Goal: Task Accomplishment & Management: Manage account settings

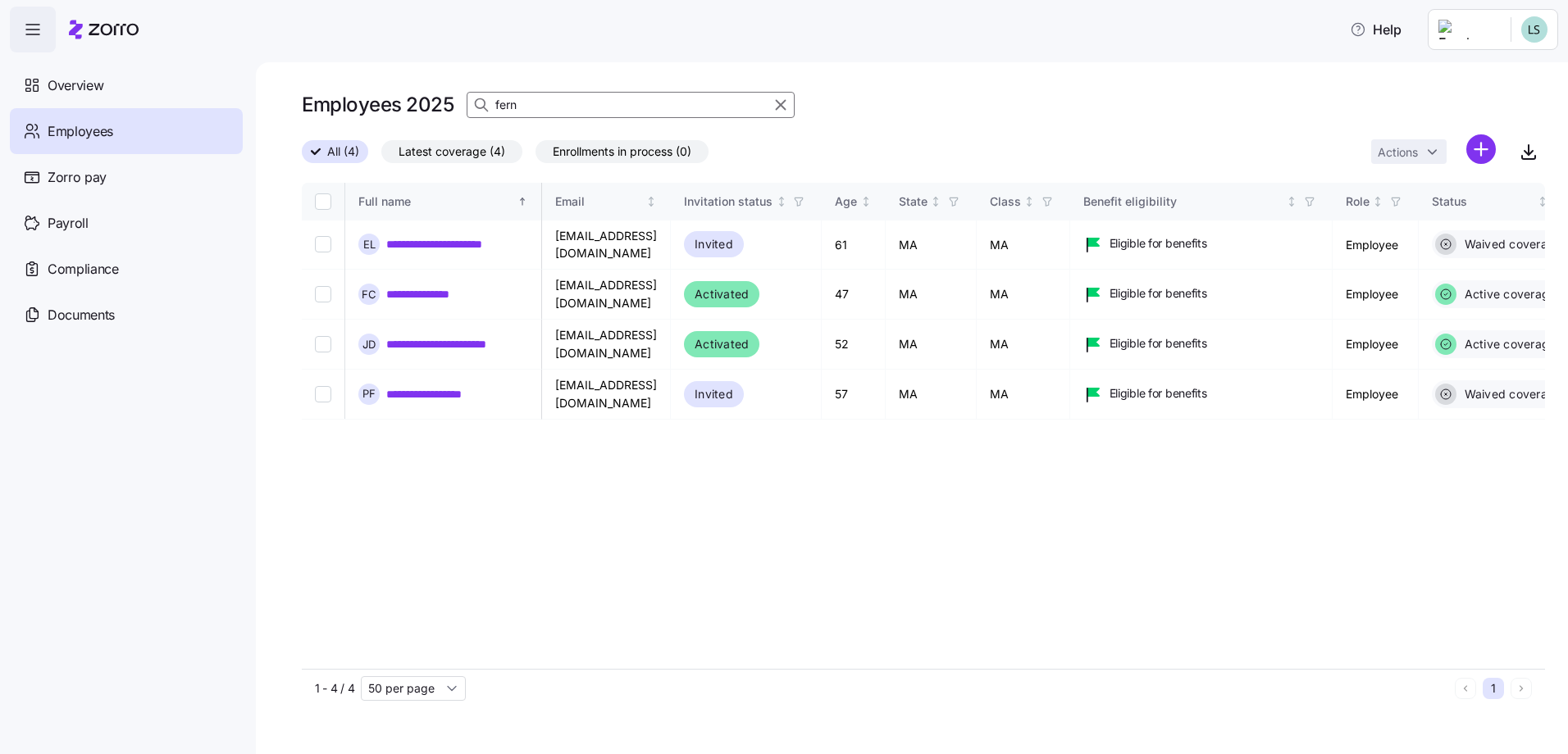
scroll to position [0, 4055]
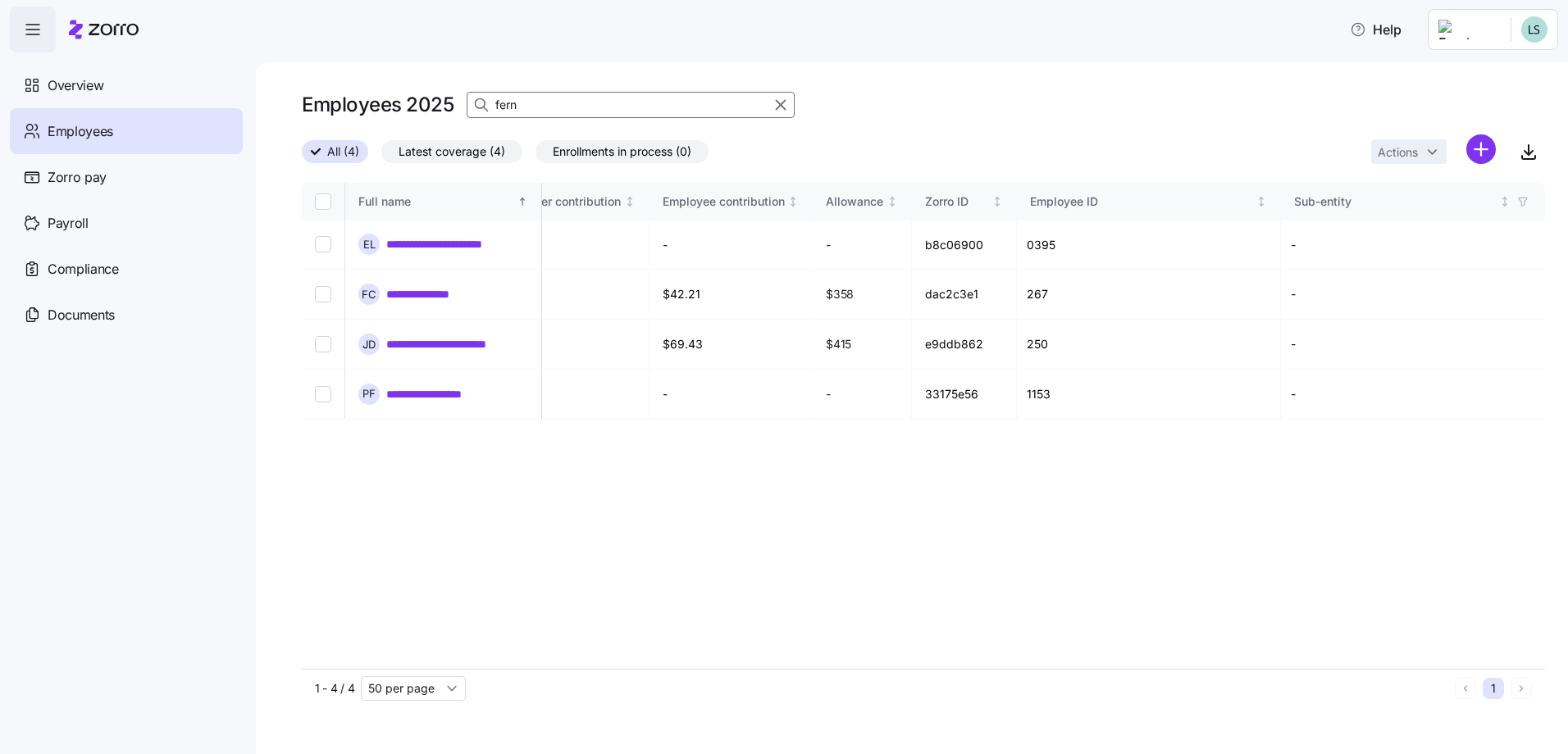
click at [575, 103] on input "fern" at bounding box center [630, 104] width 328 height 26
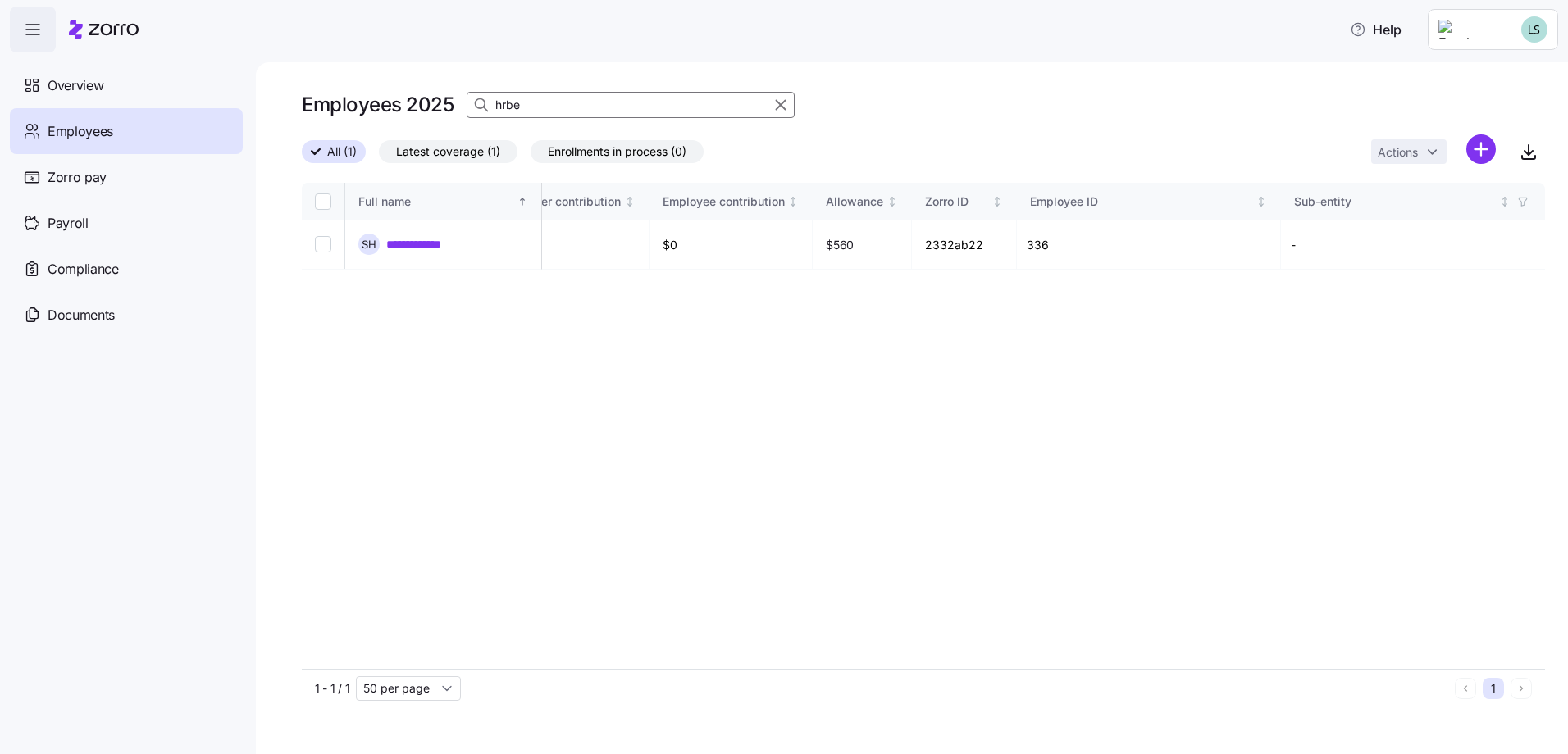
scroll to position [0, 3990]
type input "hrbe"
click at [463, 238] on link "**********" at bounding box center [438, 244] width 104 height 16
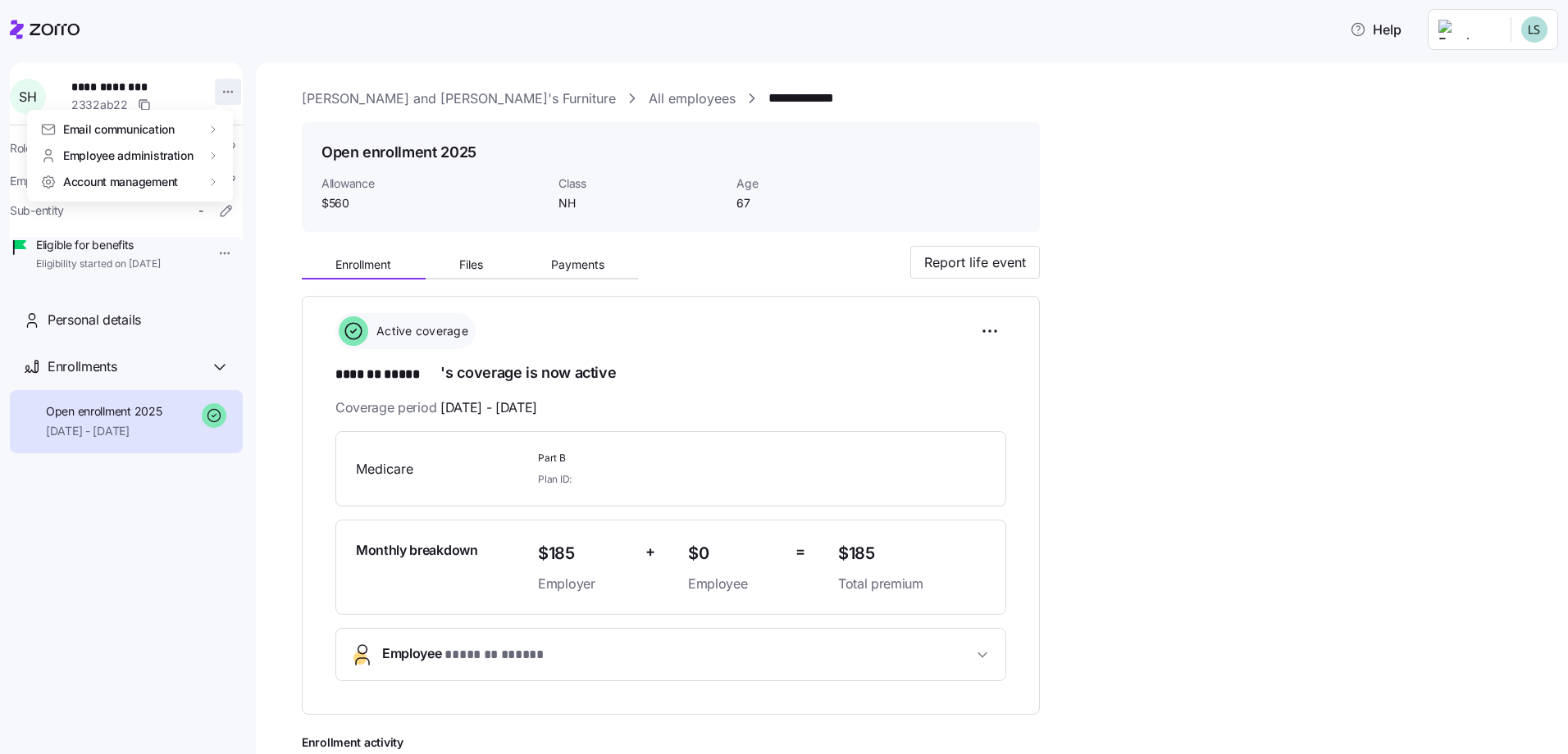
click at [219, 91] on html "**********" at bounding box center [784, 371] width 1568 height 744
click at [278, 159] on div "Terminate employee" at bounding box center [293, 156] width 109 height 18
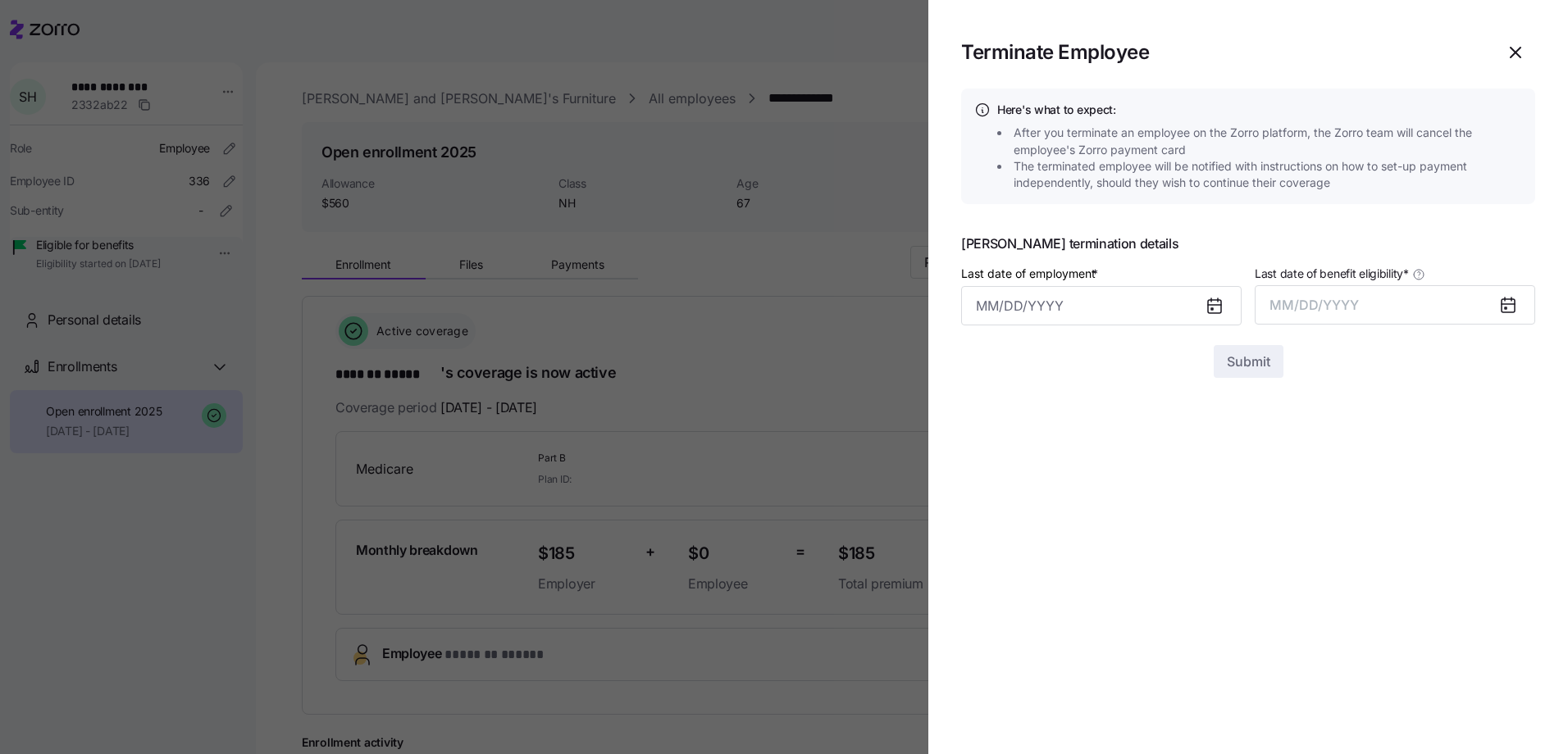
click at [1213, 312] on icon at bounding box center [1213, 305] width 13 height 13
click at [974, 304] on input "Last date of employment *" at bounding box center [1101, 305] width 280 height 39
click at [992, 609] on button "25" at bounding box center [995, 602] width 39 height 39
type input "August 25, 2025"
click at [1503, 304] on icon at bounding box center [1507, 304] width 13 height 0
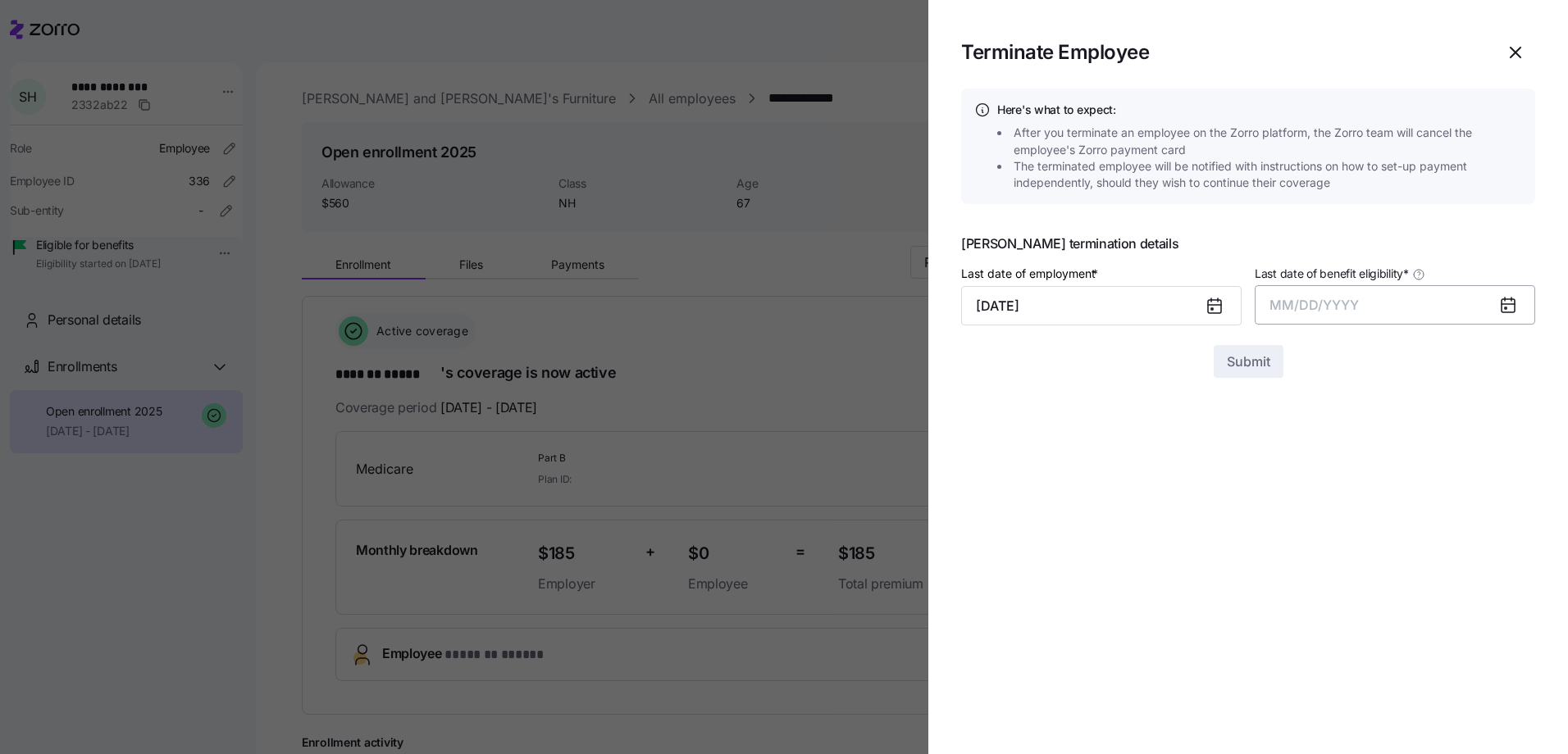
click at [1354, 298] on span "MM/DD/YYYY" at bounding box center [1314, 305] width 90 height 16
click at [1417, 491] on button "Aug" at bounding box center [1409, 488] width 93 height 39
click at [1237, 359] on span "Submit" at bounding box center [1248, 360] width 43 height 19
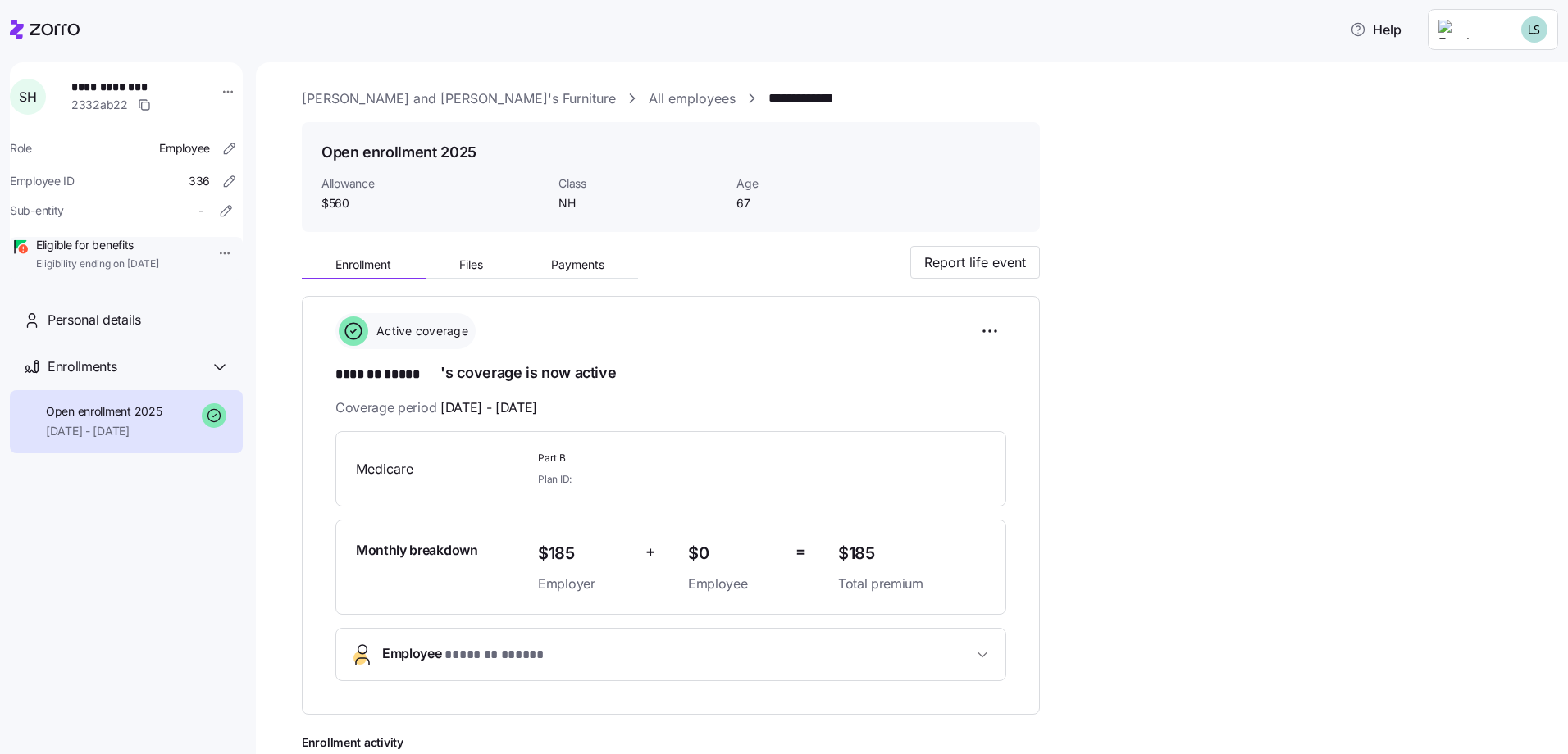
click at [45, 34] on icon at bounding box center [54, 30] width 50 height 12
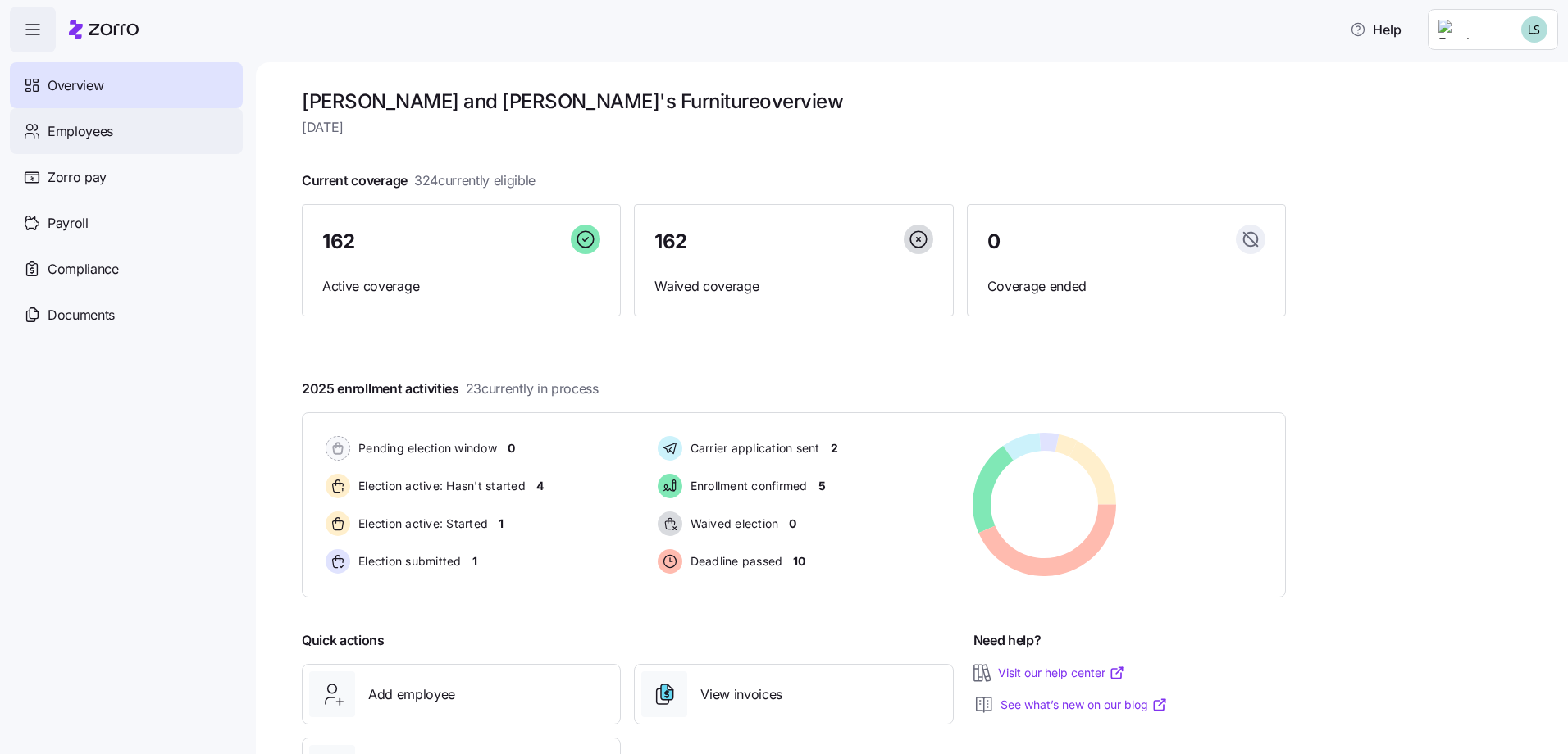
click at [100, 129] on span "Employees" at bounding box center [80, 131] width 65 height 20
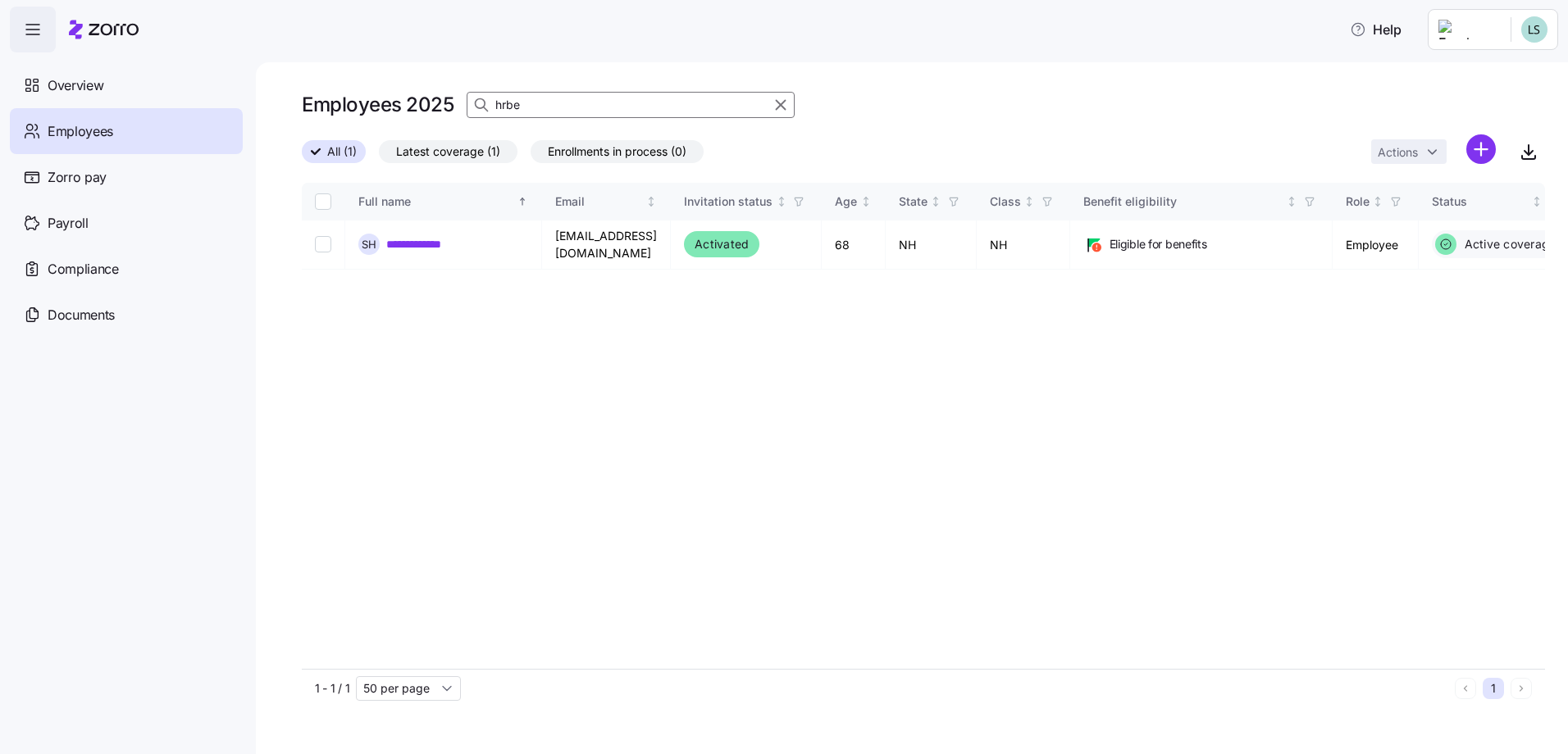
drag, startPoint x: 566, startPoint y: 99, endPoint x: 533, endPoint y: 103, distance: 33.2
click at [532, 105] on input "hrbe" at bounding box center [630, 104] width 328 height 26
click at [533, 103] on input "hrbe" at bounding box center [630, 104] width 328 height 26
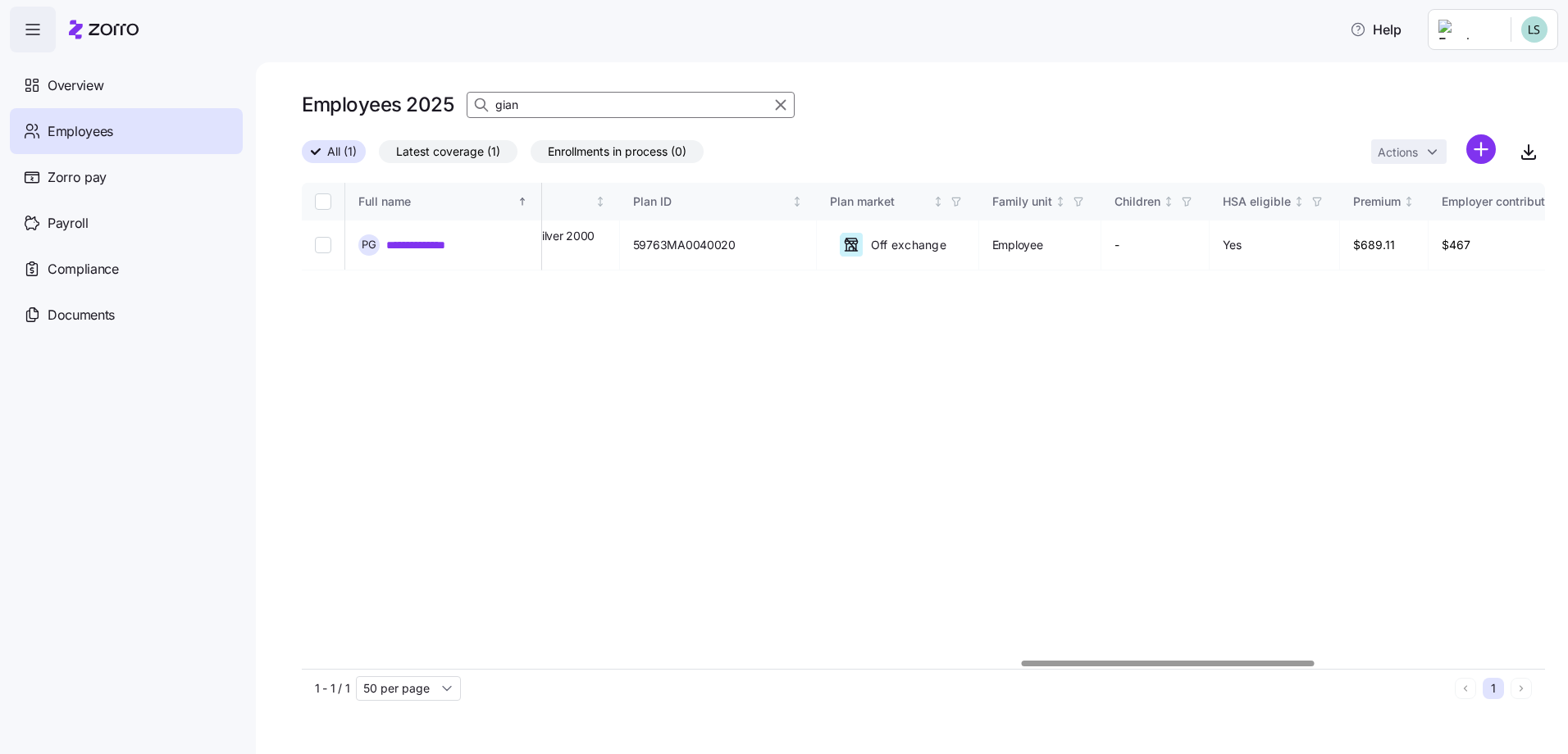
scroll to position [0, 3083]
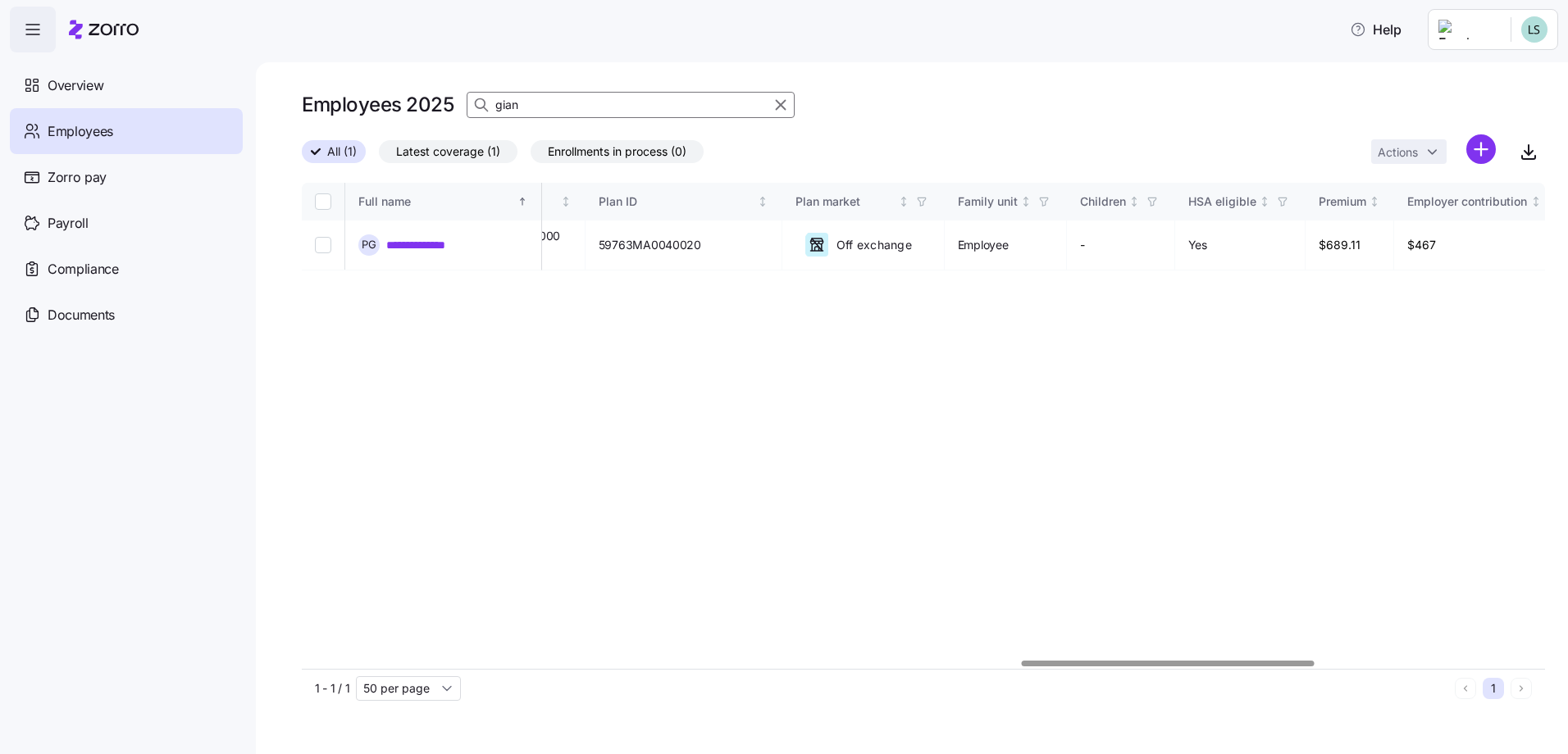
click at [1176, 663] on div at bounding box center [923, 664] width 1243 height 10
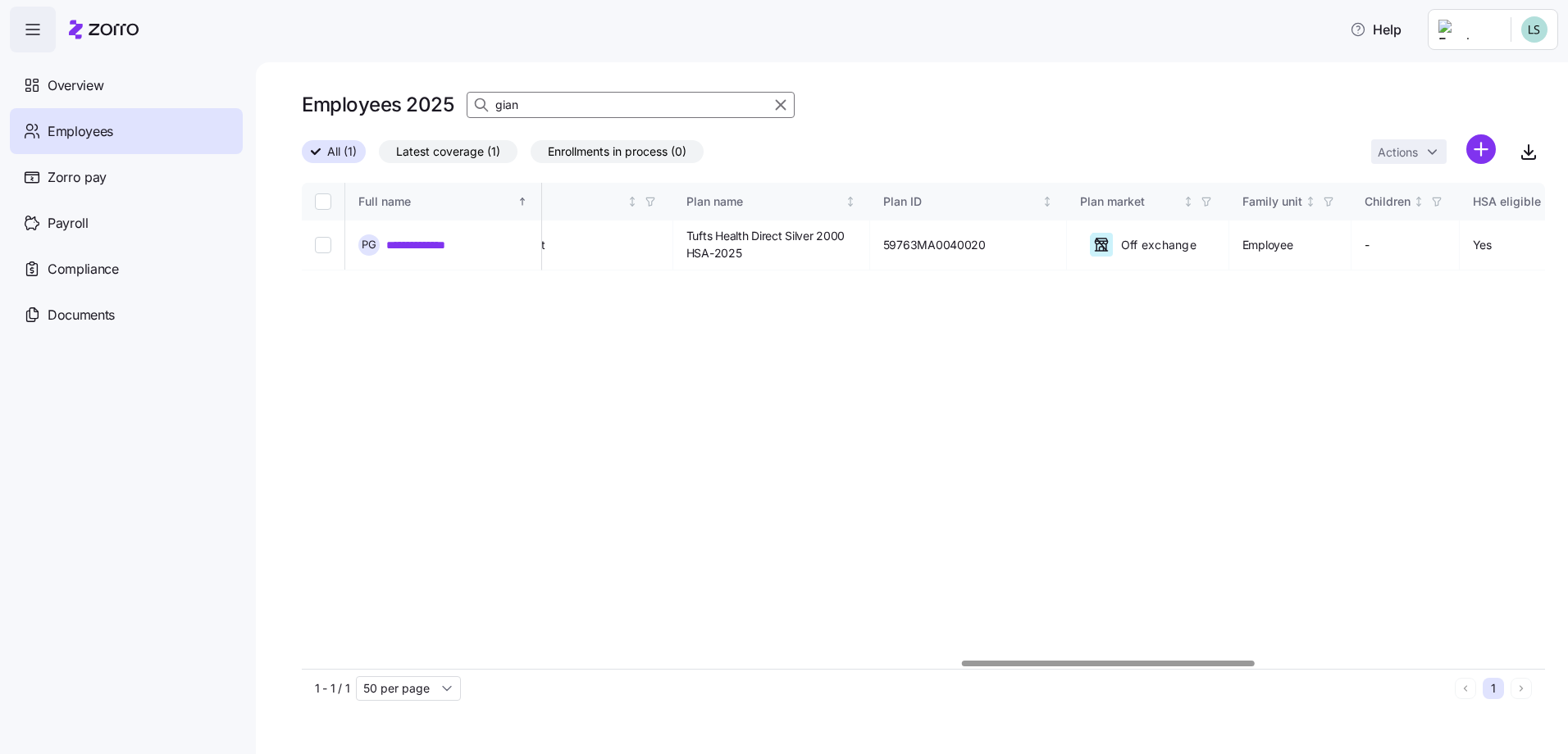
scroll to position [0, 2789]
click at [974, 666] on div at bounding box center [1108, 663] width 293 height 6
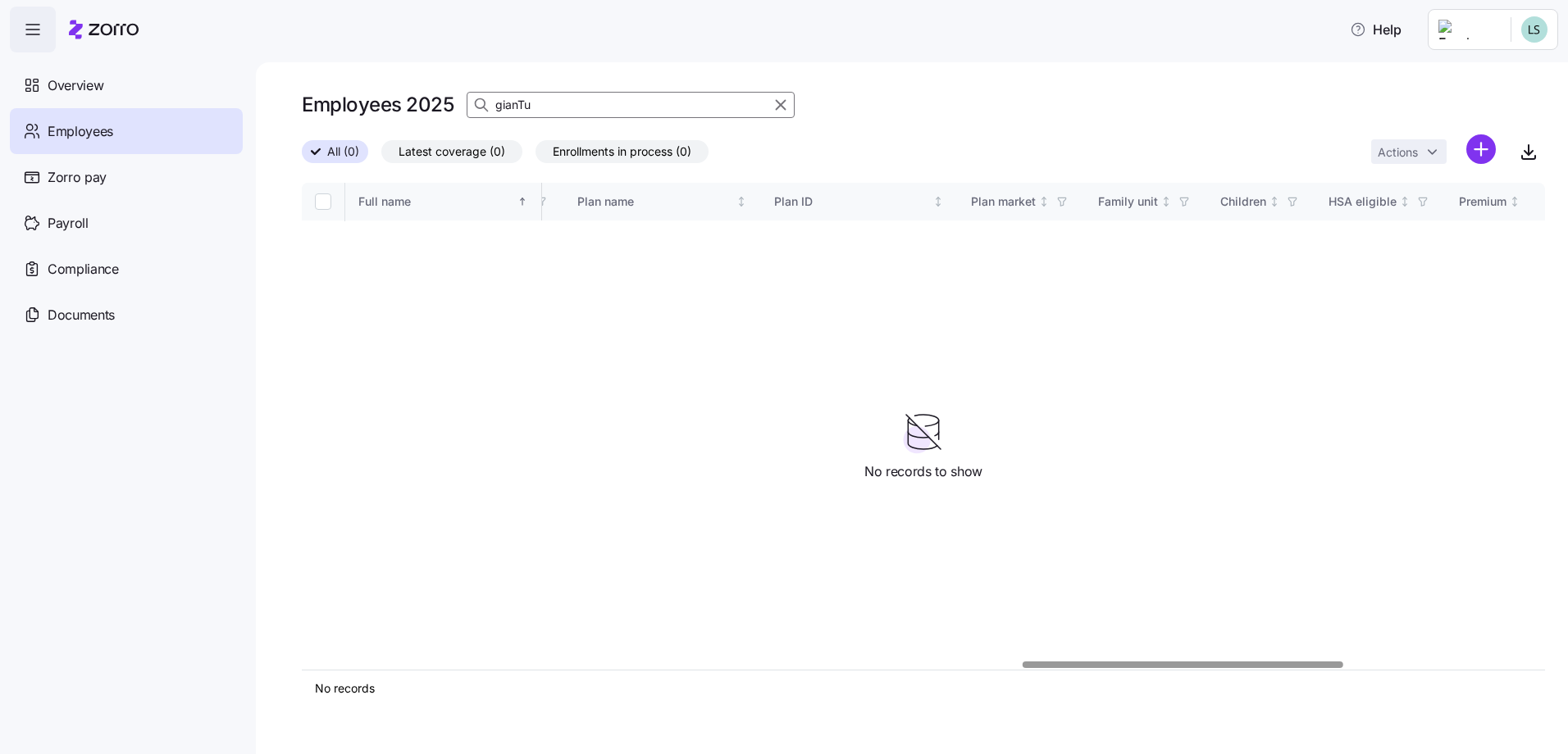
type input "gianTu"
